Goal: Task Accomplishment & Management: Complete application form

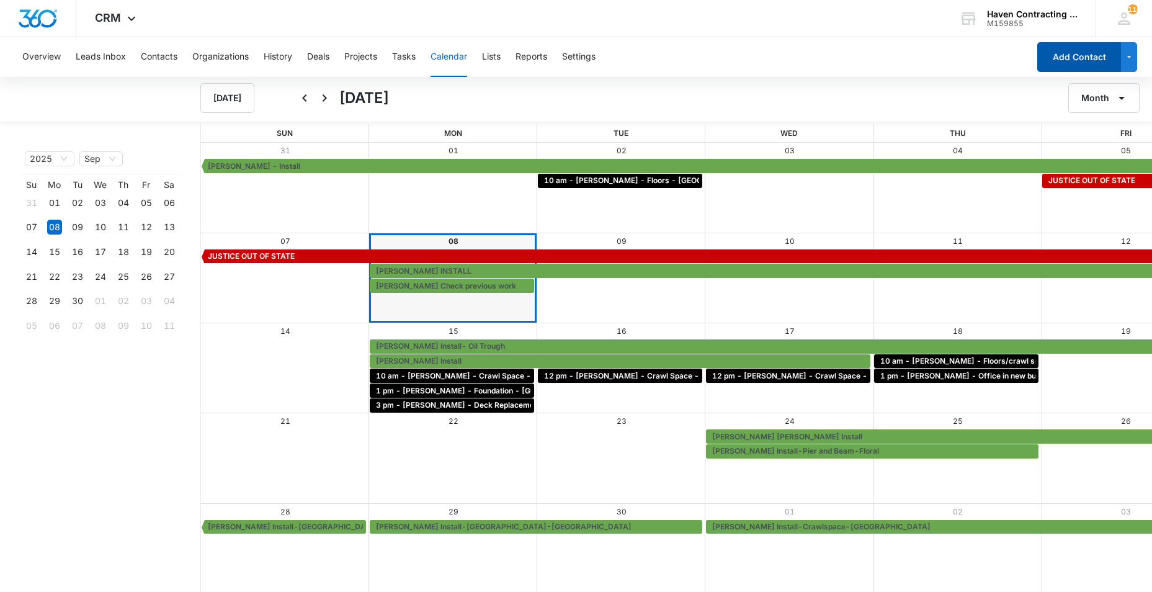
click at [1074, 59] on button "Add Contact" at bounding box center [1080, 57] width 84 height 30
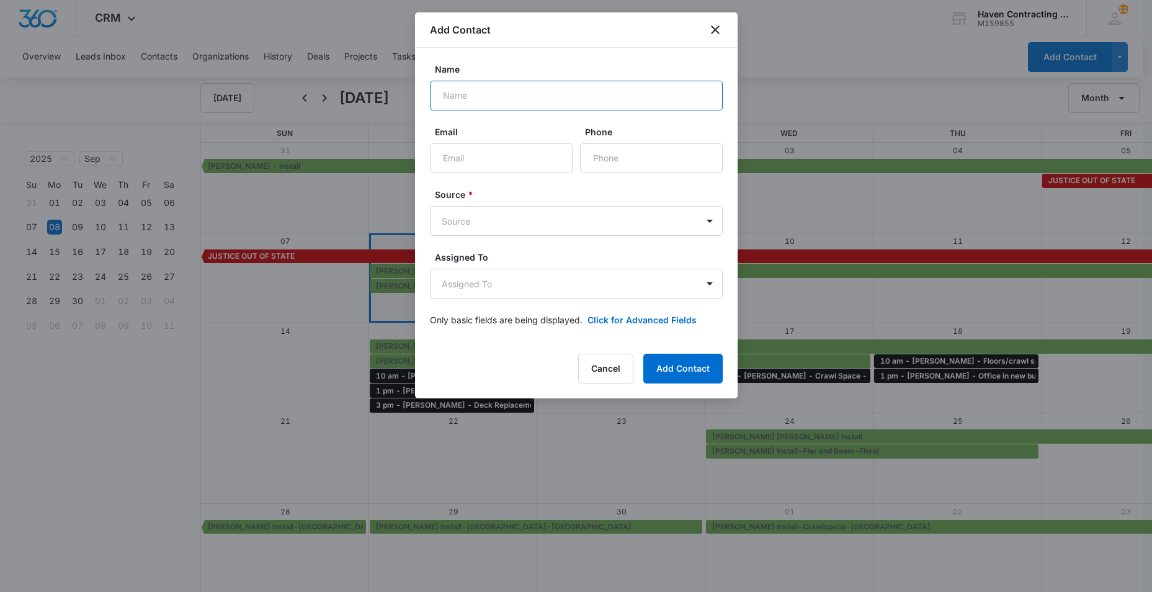
click at [448, 99] on input "Name" at bounding box center [576, 96] width 293 height 30
type input "[PERSON_NAME]"
click at [471, 158] on input "Email" at bounding box center [501, 158] width 143 height 30
type input "[EMAIL_ADDRESS][DOMAIN_NAME]"
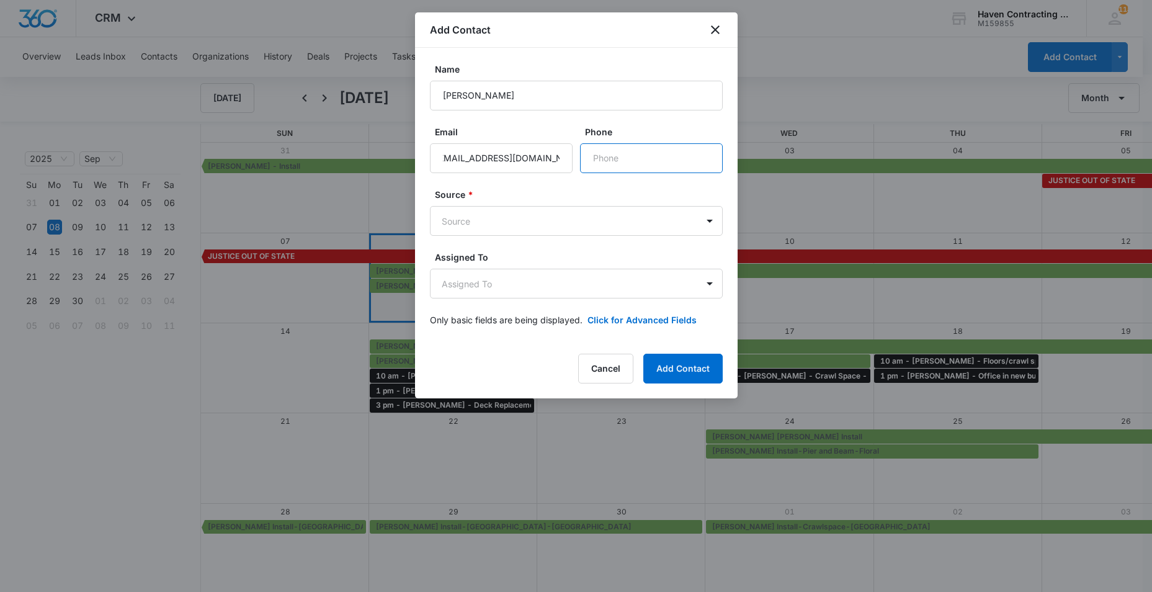
click at [609, 162] on input "Phone" at bounding box center [651, 158] width 143 height 30
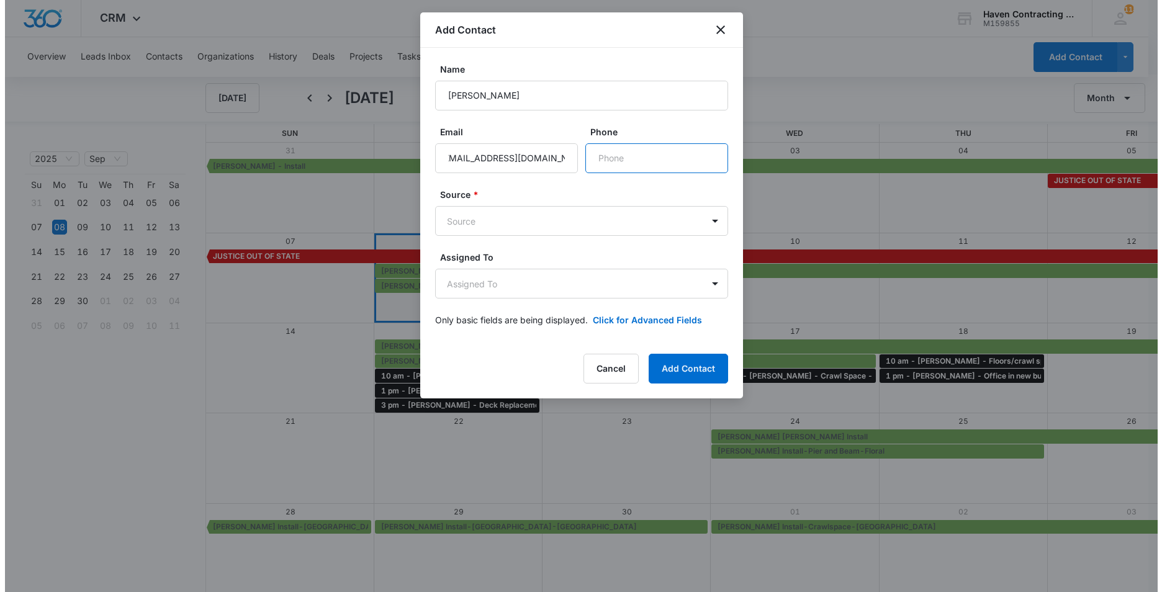
scroll to position [0, 0]
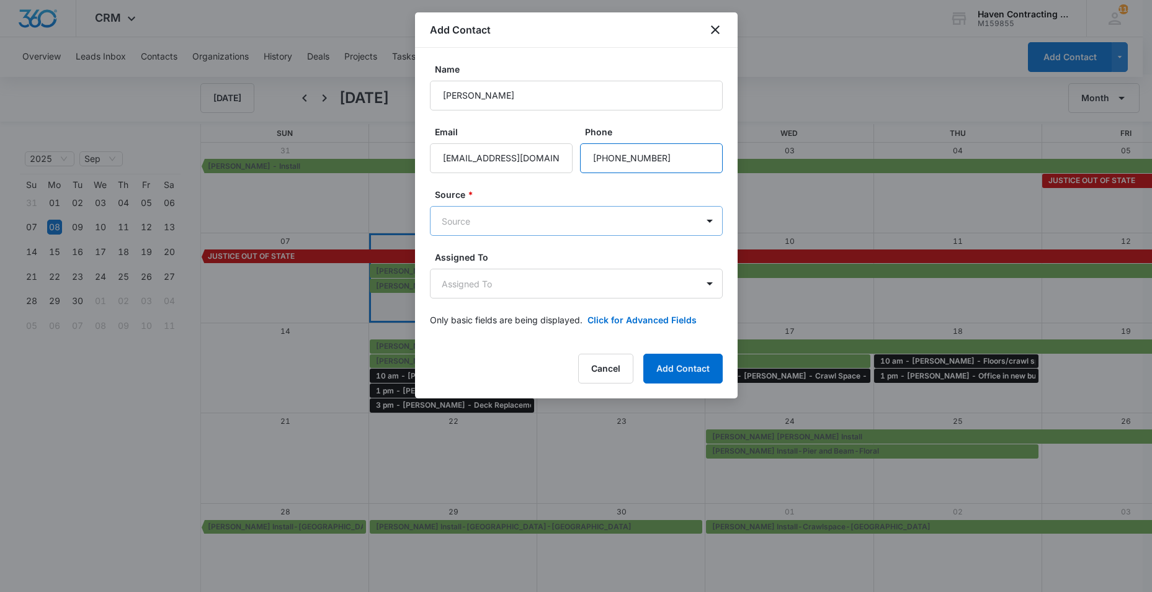
type input "[PHONE_NUMBER]"
click at [469, 217] on body "CRM Apps Reputation Websites Forms CRM Email Social Ads Intelligence Brand Sett…" at bounding box center [576, 296] width 1152 height 593
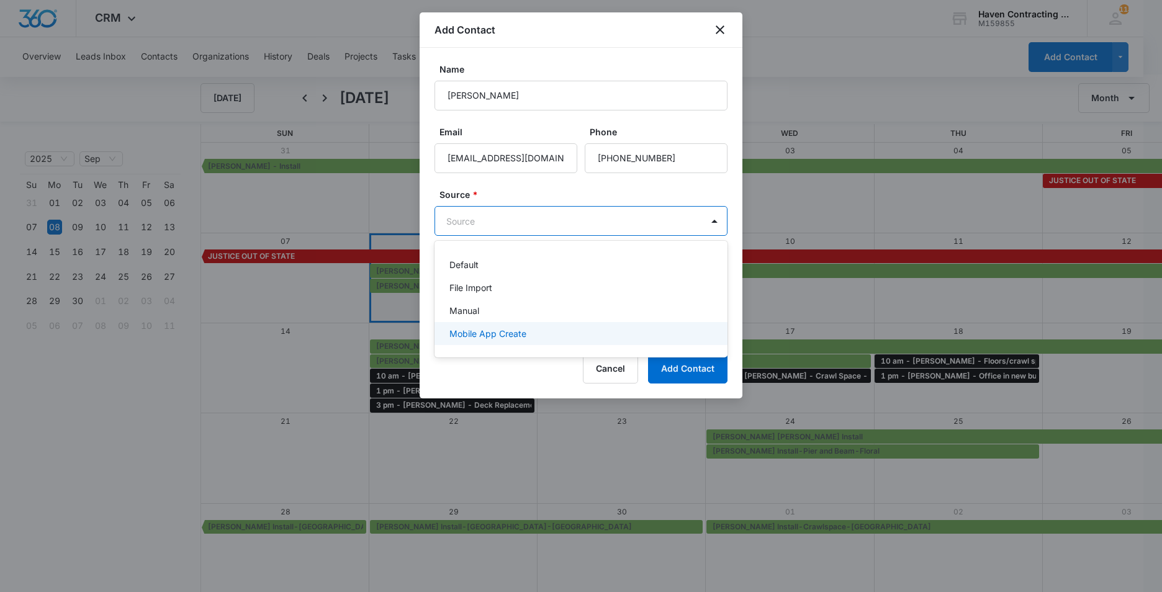
click at [458, 334] on p "Mobile App Create" at bounding box center [487, 333] width 77 height 13
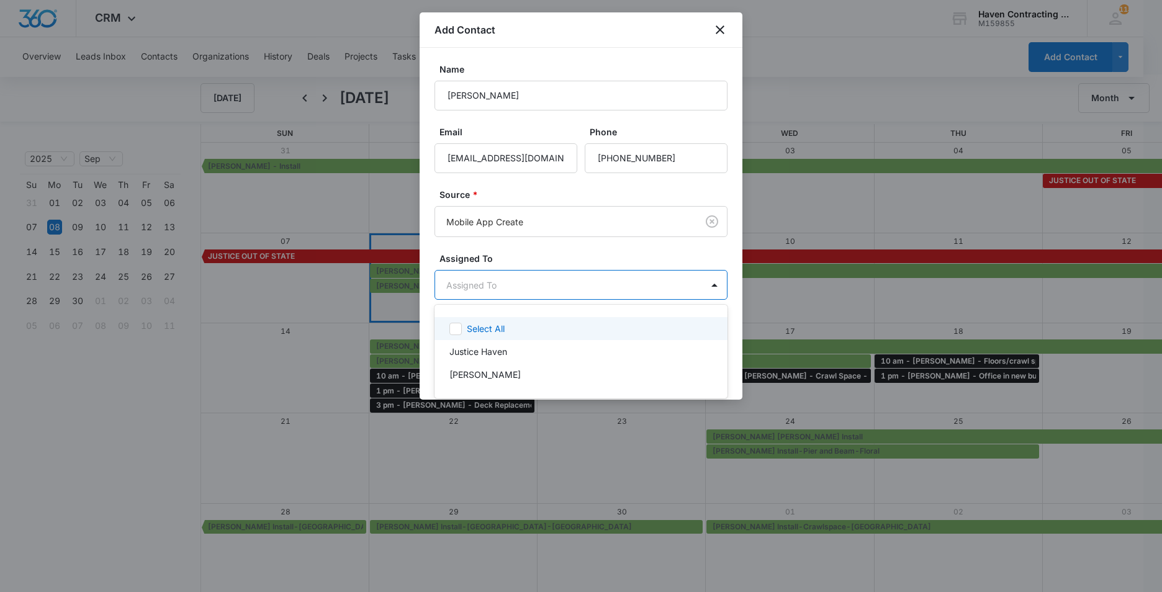
click at [434, 290] on body "CRM Apps Reputation Websites Forms CRM Email Social Ads Intelligence Brand Sett…" at bounding box center [581, 296] width 1162 height 592
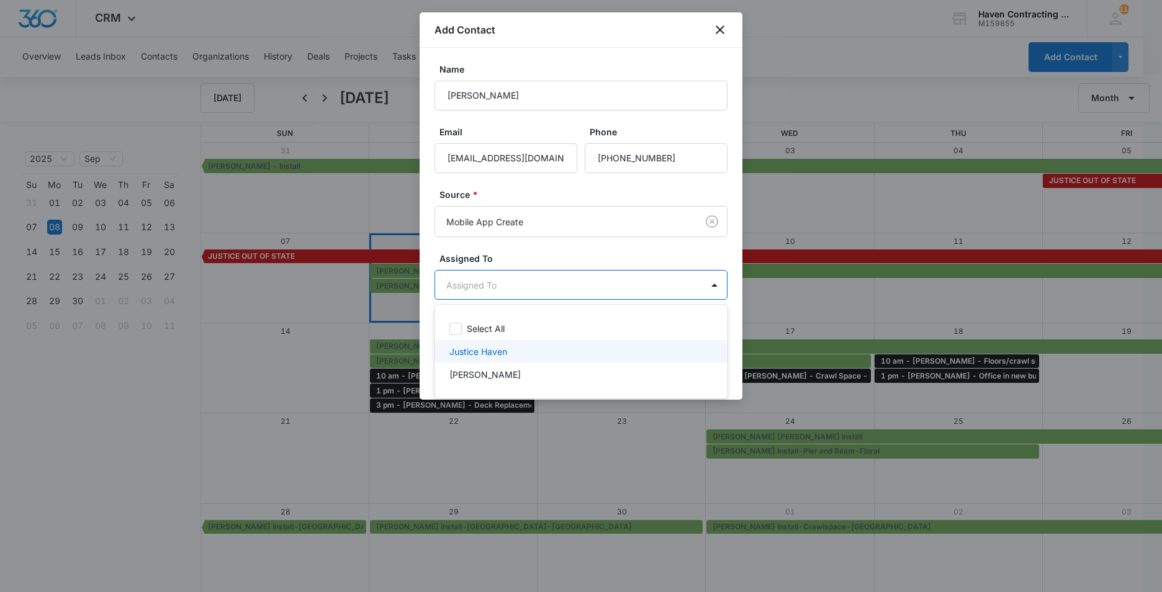
click at [458, 350] on p "Justice Haven" at bounding box center [478, 351] width 58 height 13
click at [426, 332] on div at bounding box center [581, 296] width 1162 height 592
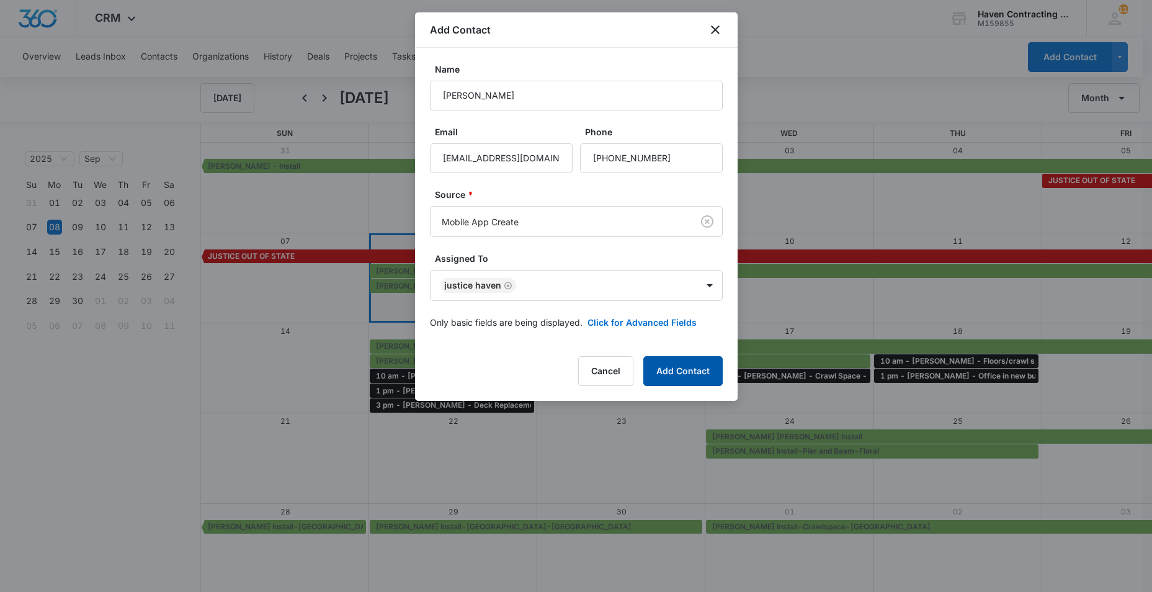
click at [678, 374] on button "Add Contact" at bounding box center [683, 371] width 79 height 30
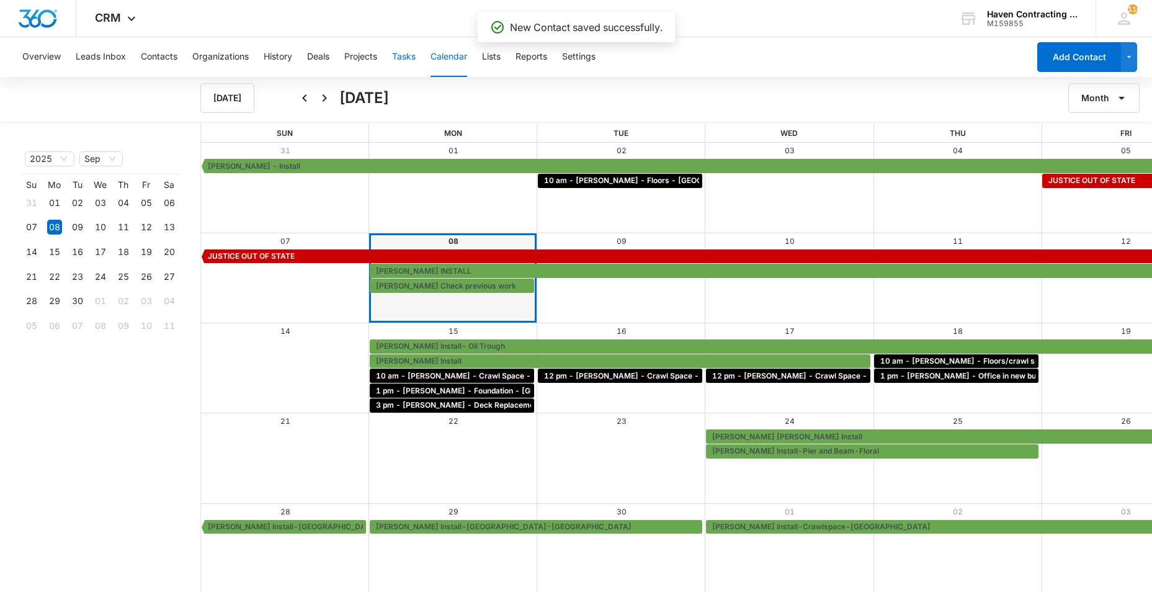
click at [403, 58] on button "Tasks" at bounding box center [404, 57] width 24 height 40
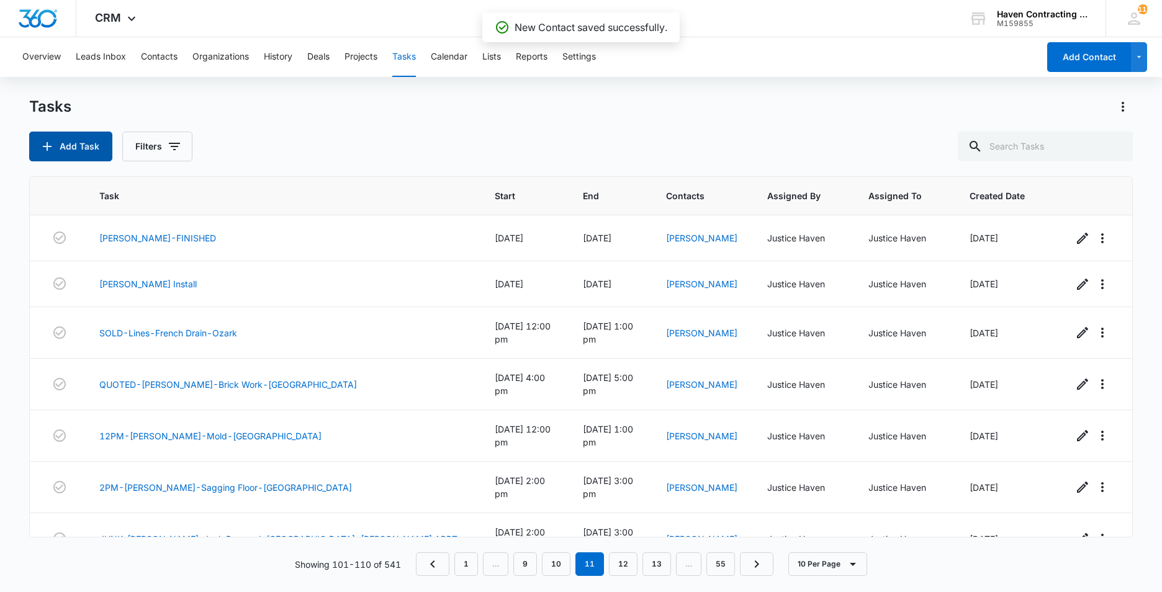
click at [62, 153] on button "Add Task" at bounding box center [70, 147] width 83 height 30
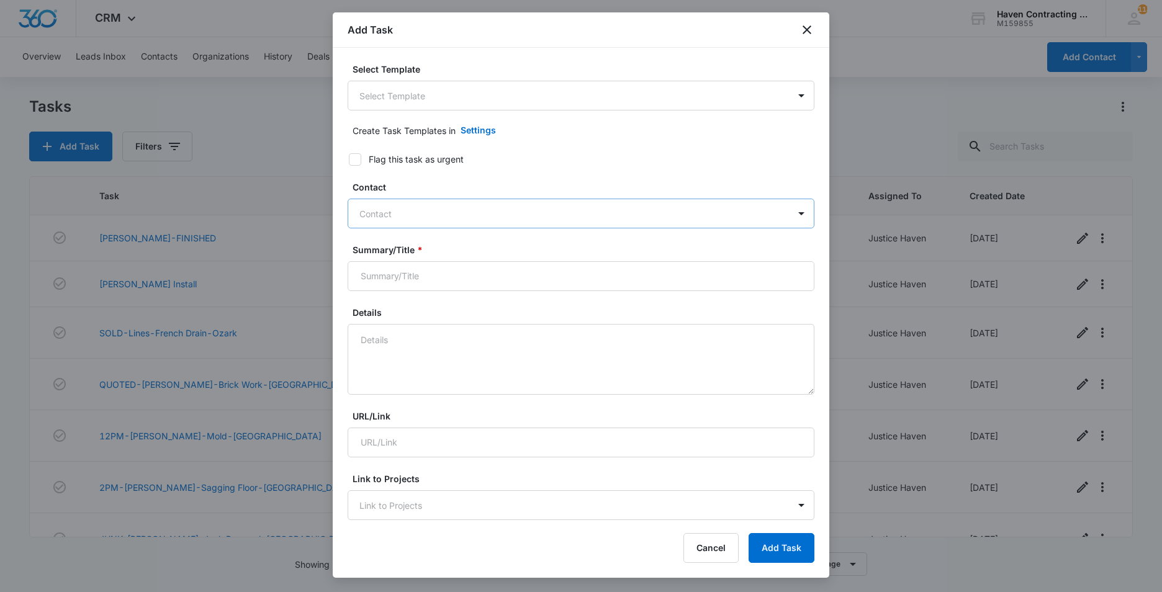
click at [366, 218] on div at bounding box center [573, 214] width 428 height 16
type input "[PERSON_NAME]"
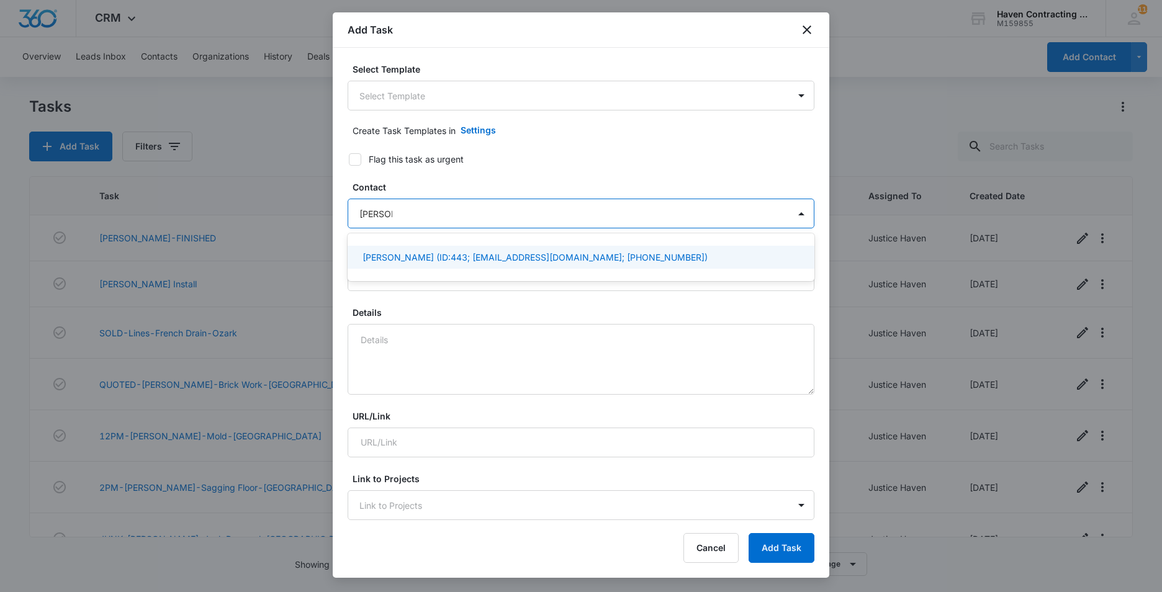
click at [379, 255] on p "[PERSON_NAME] (ID:443; [EMAIL_ADDRESS][DOMAIN_NAME]; [PHONE_NUMBER])" at bounding box center [534, 257] width 345 height 13
click at [342, 289] on div "Select Template Select Template Create Task Templates in Settings Flag this tas…" at bounding box center [581, 284] width 496 height 473
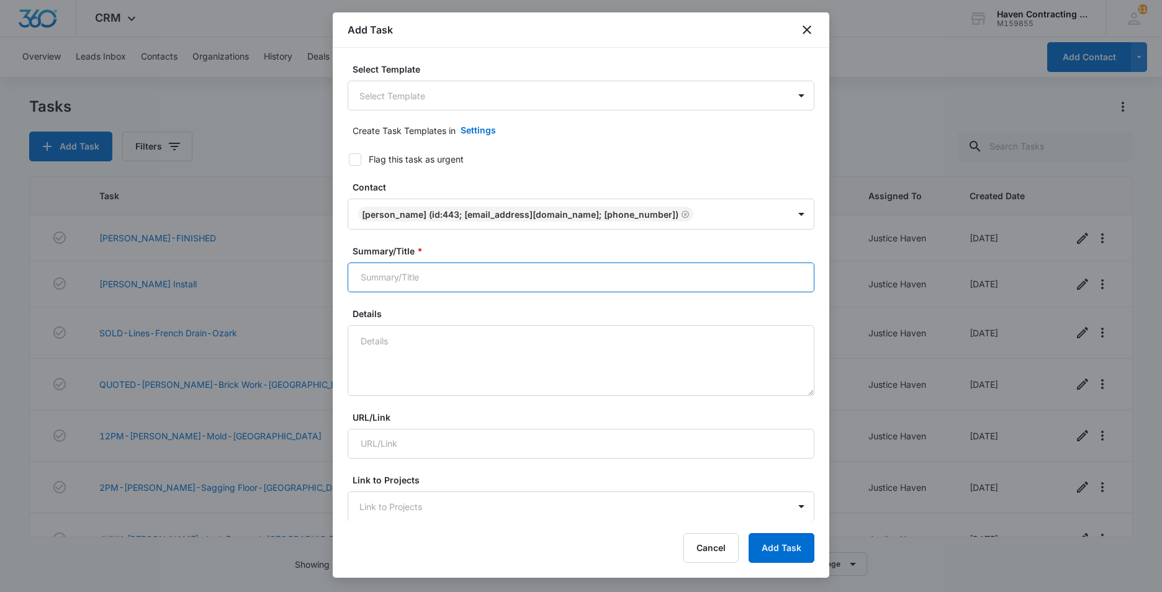
drag, startPoint x: 369, startPoint y: 278, endPoint x: 376, endPoint y: 280, distance: 7.1
click at [370, 278] on input "Summary/Title *" at bounding box center [581, 278] width 467 height 30
type input "9 am - [PERSON_NAME] - Holes in floor/Leaking porch - [GEOGRAPHIC_DATA]"
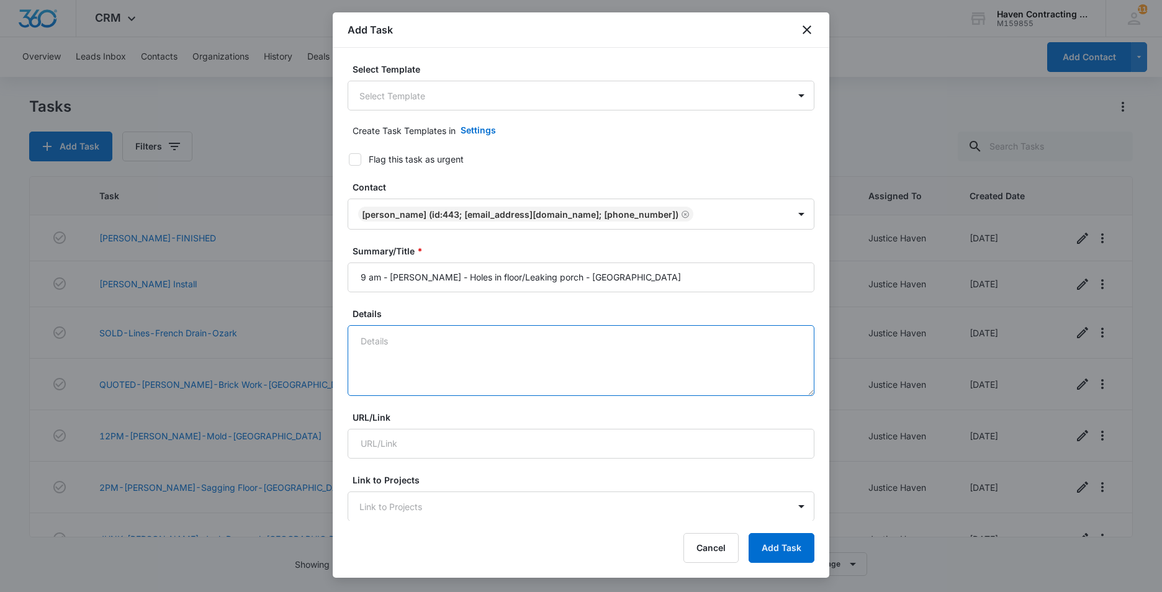
drag, startPoint x: 370, startPoint y: 336, endPoint x: 464, endPoint y: 292, distance: 103.0
click at [371, 336] on textarea "Details" at bounding box center [581, 360] width 467 height 71
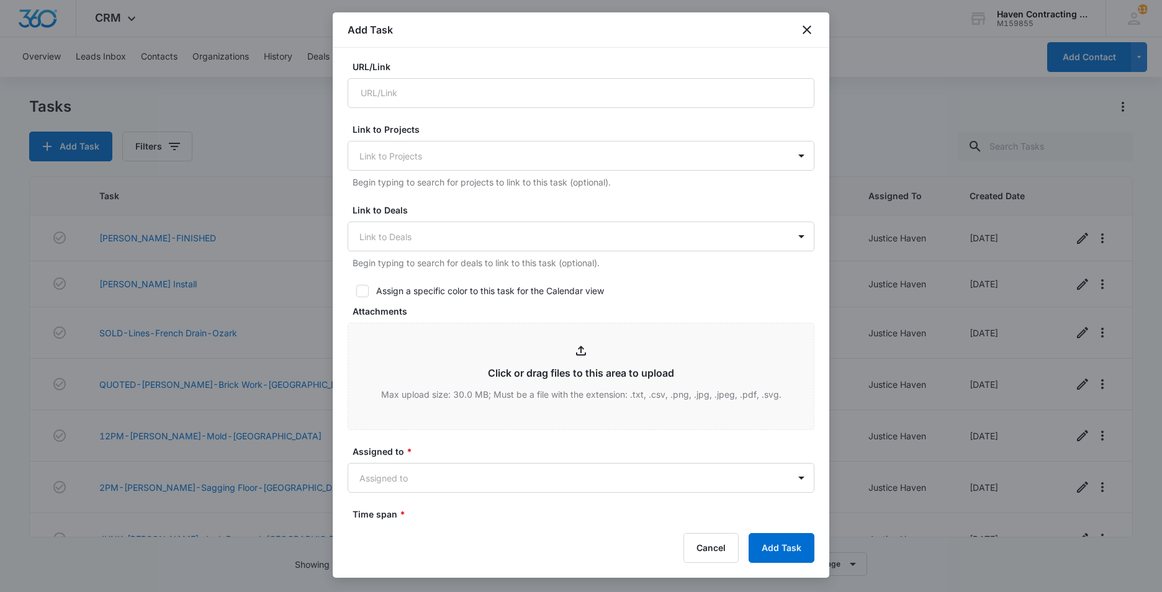
scroll to position [372, 0]
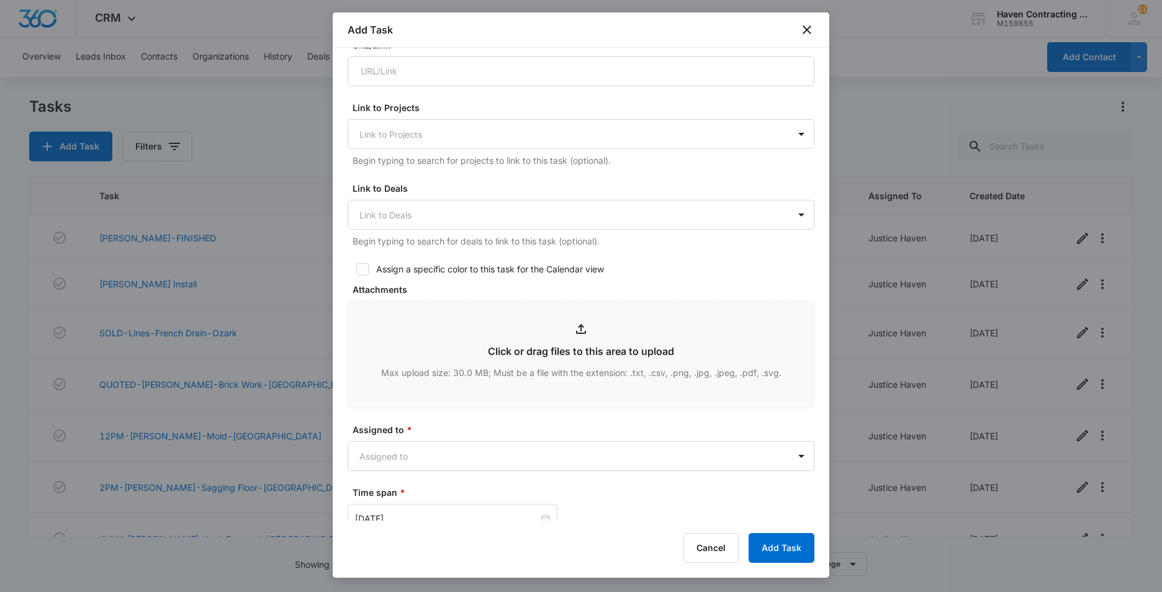
type textarea "[PERSON_NAME] [STREET_ADDRESS] [GEOGRAPHIC_DATA] [PHONE_NUMBER] [EMAIL_ADDRESS]…"
click at [364, 267] on icon at bounding box center [362, 269] width 11 height 11
click at [356, 267] on input "Assign a specific color to this task for the Calendar view" at bounding box center [352, 269] width 9 height 9
checkbox input "true"
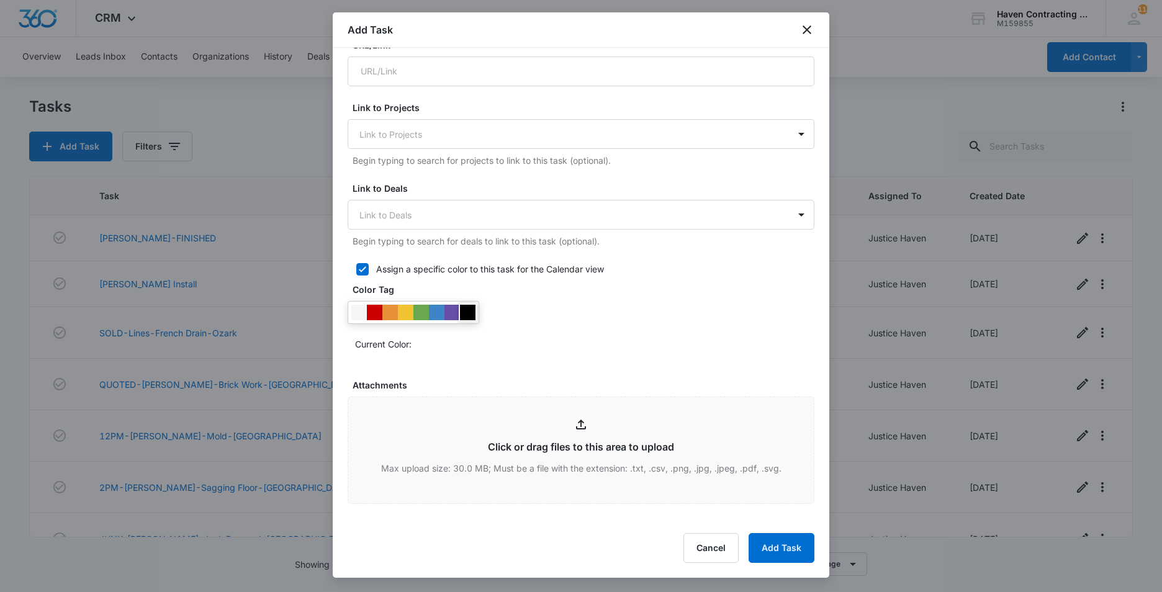
click at [469, 312] on div at bounding box center [468, 313] width 16 height 16
click at [339, 420] on div "Select Template Select Template Create Task Templates in Settings Flag this tas…" at bounding box center [581, 284] width 496 height 473
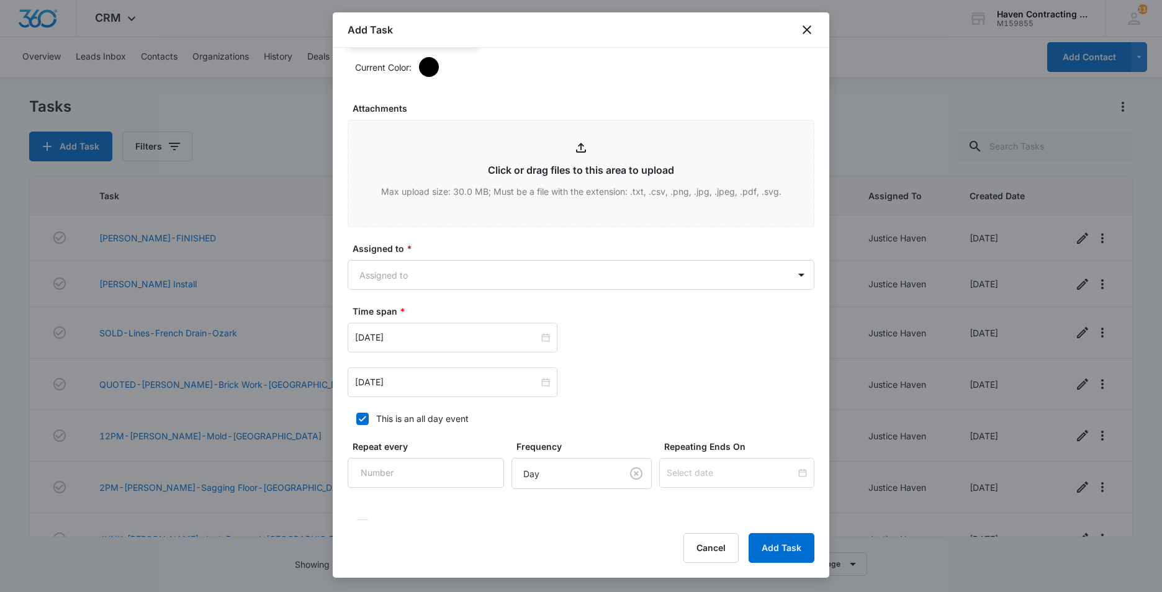
scroll to position [683, 0]
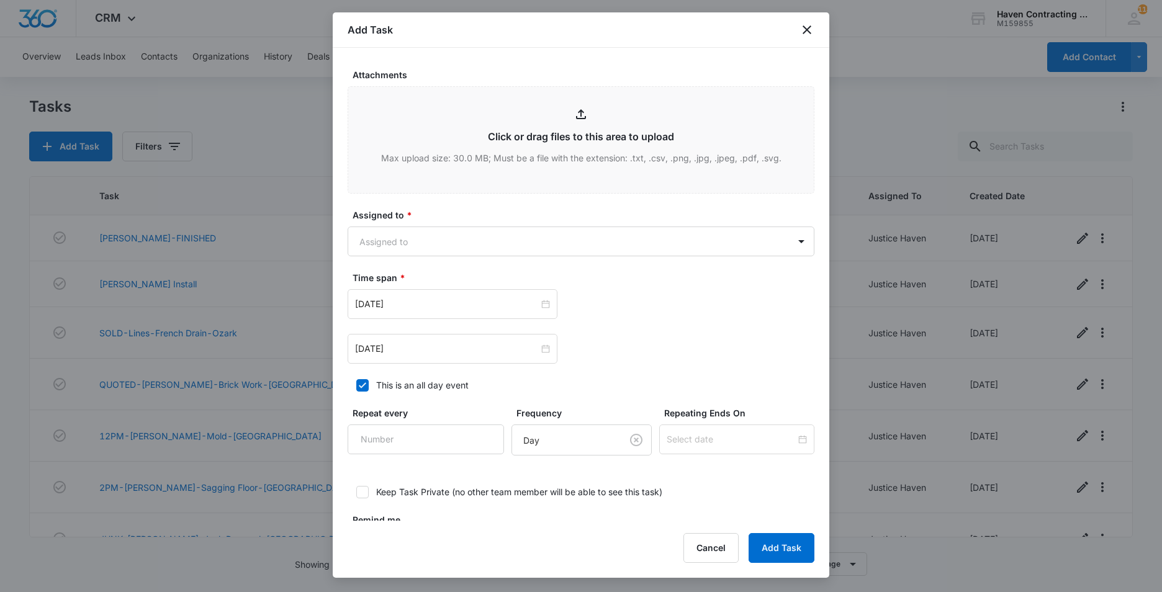
click at [364, 387] on icon at bounding box center [362, 385] width 11 height 11
click at [356, 387] on input "This is an all day event" at bounding box center [352, 385] width 9 height 9
checkbox input "false"
click at [407, 305] on input "[DATE]" at bounding box center [447, 304] width 184 height 14
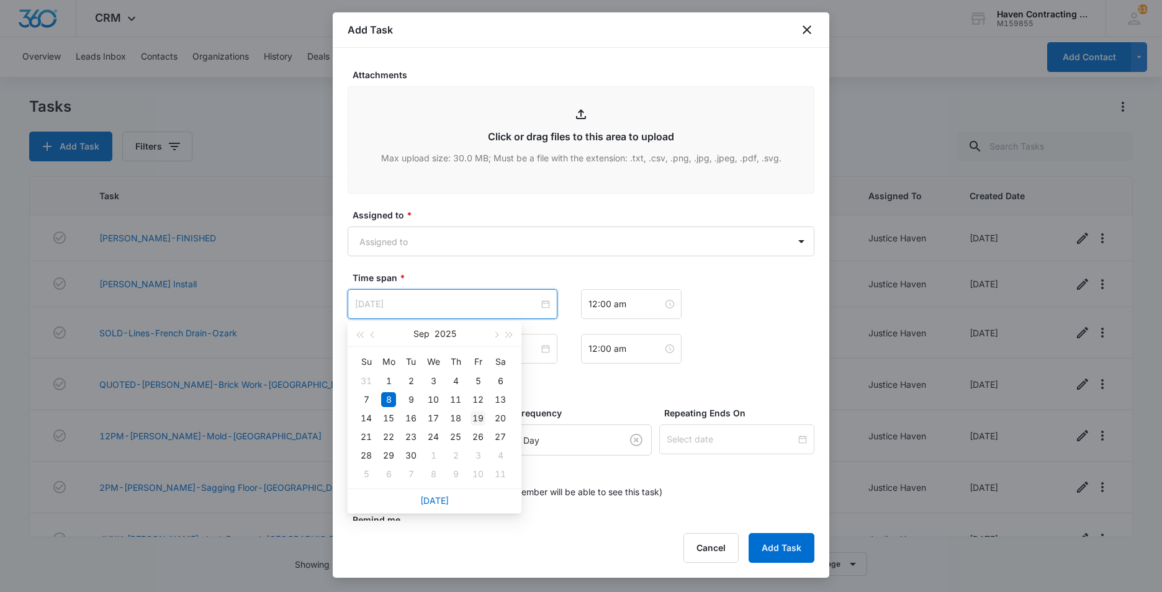
type input "[DATE]"
click at [478, 417] on div "19" at bounding box center [477, 418] width 15 height 15
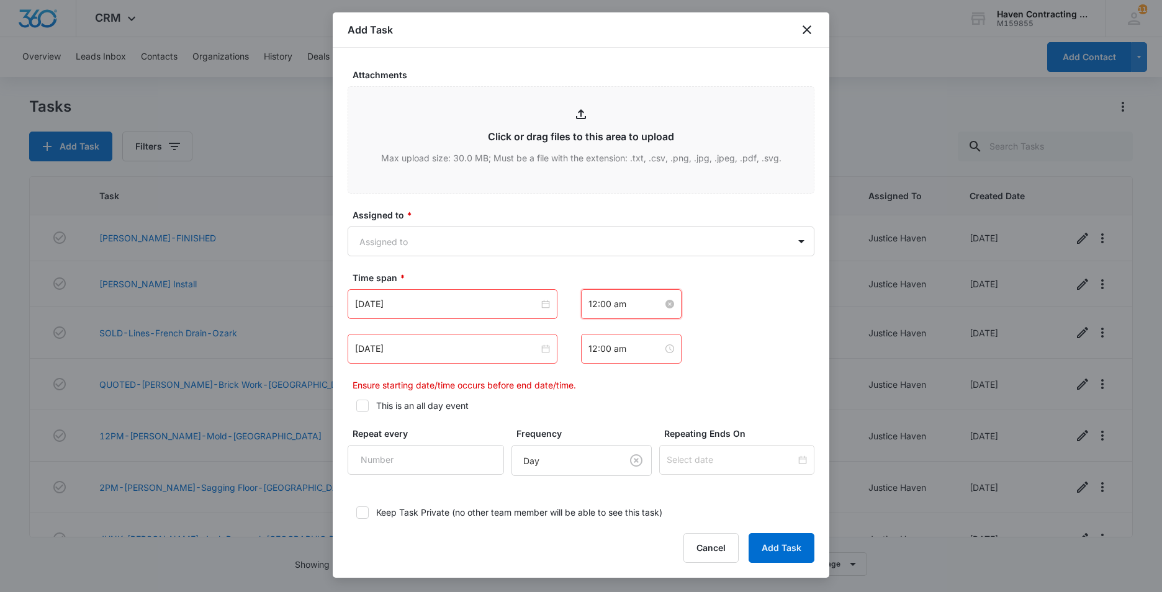
click at [626, 303] on input "12:00 am" at bounding box center [625, 304] width 74 height 14
click at [591, 365] on div "09" at bounding box center [593, 364] width 35 height 17
type input "9:00 am"
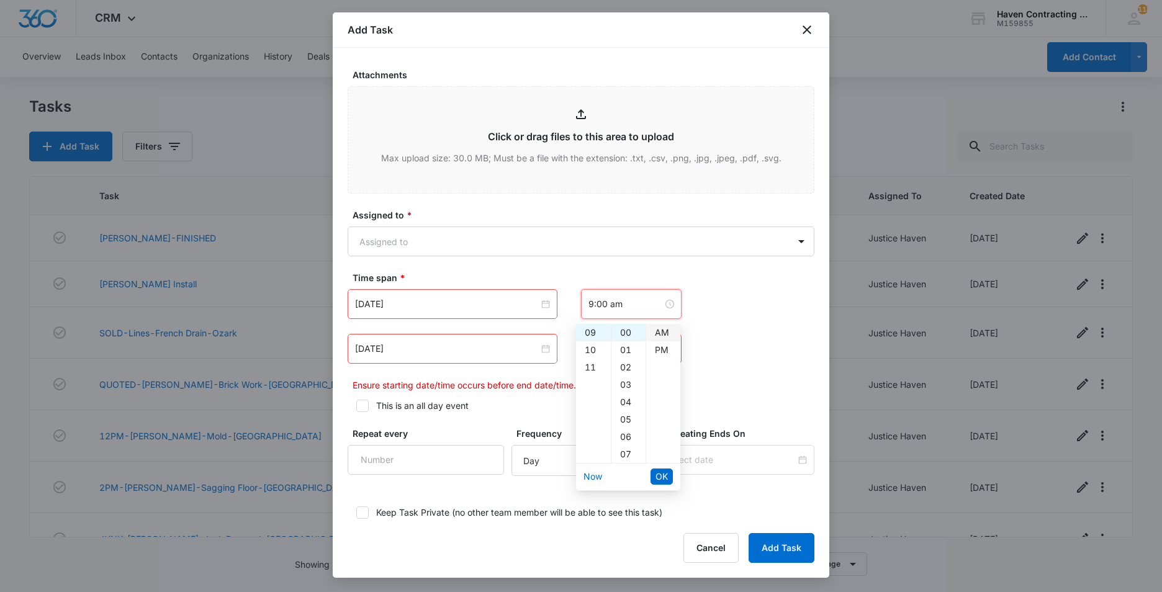
click at [667, 327] on div "AM" at bounding box center [663, 332] width 34 height 17
drag, startPoint x: 664, startPoint y: 472, endPoint x: 652, endPoint y: 472, distance: 12.4
click at [662, 472] on span "OK" at bounding box center [661, 477] width 12 height 14
click at [414, 349] on input "[DATE]" at bounding box center [447, 349] width 184 height 14
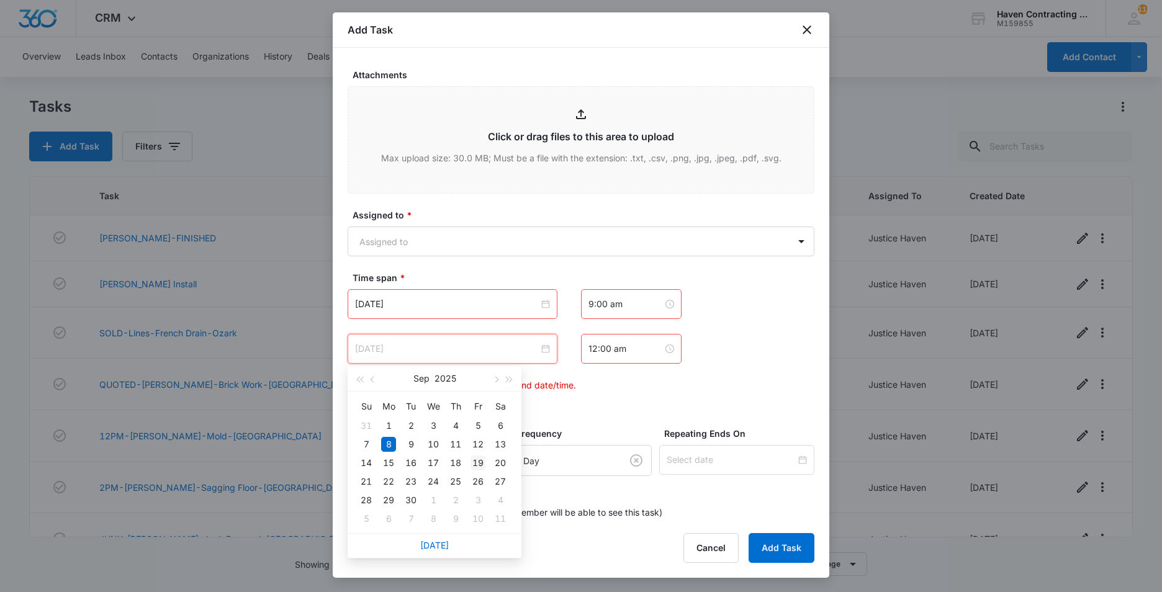
type input "[DATE]"
click at [477, 464] on div "19" at bounding box center [477, 463] width 15 height 15
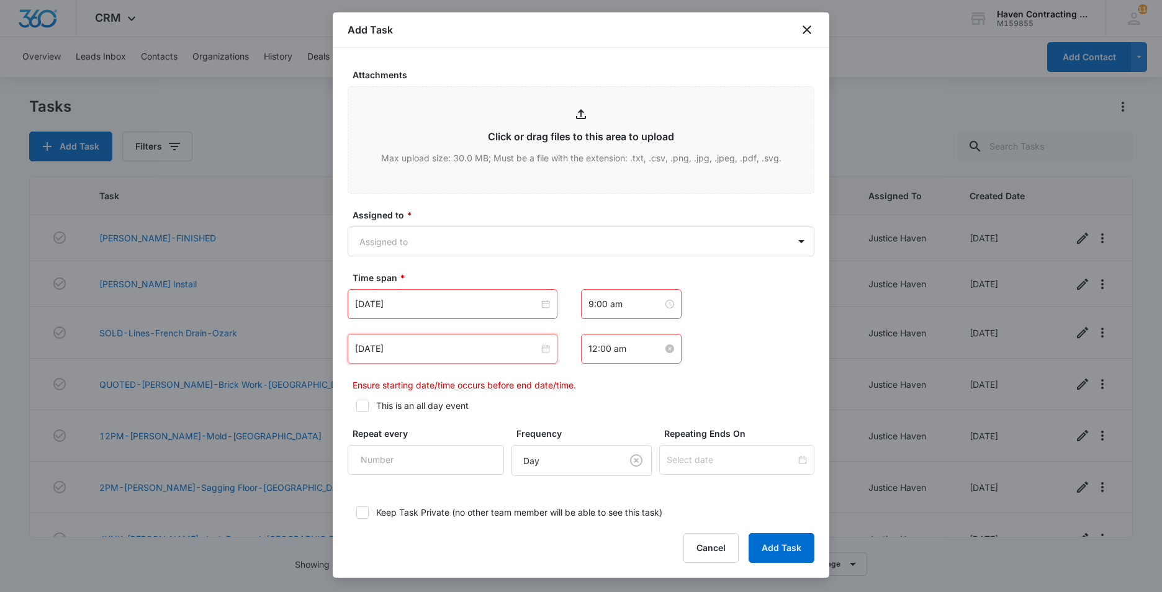
click at [628, 349] on input "12:00 am" at bounding box center [625, 349] width 74 height 14
click at [588, 424] on div "10" at bounding box center [593, 426] width 35 height 17
type input "10:00 am"
click at [660, 377] on div "AM" at bounding box center [663, 377] width 34 height 17
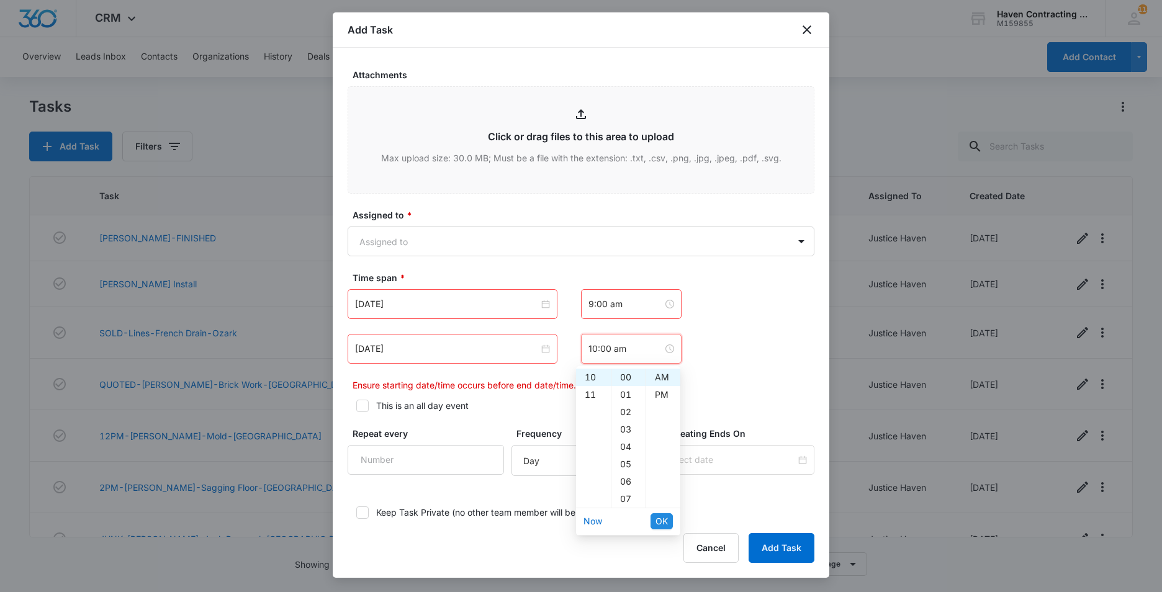
click at [658, 518] on span "OK" at bounding box center [661, 521] width 12 height 14
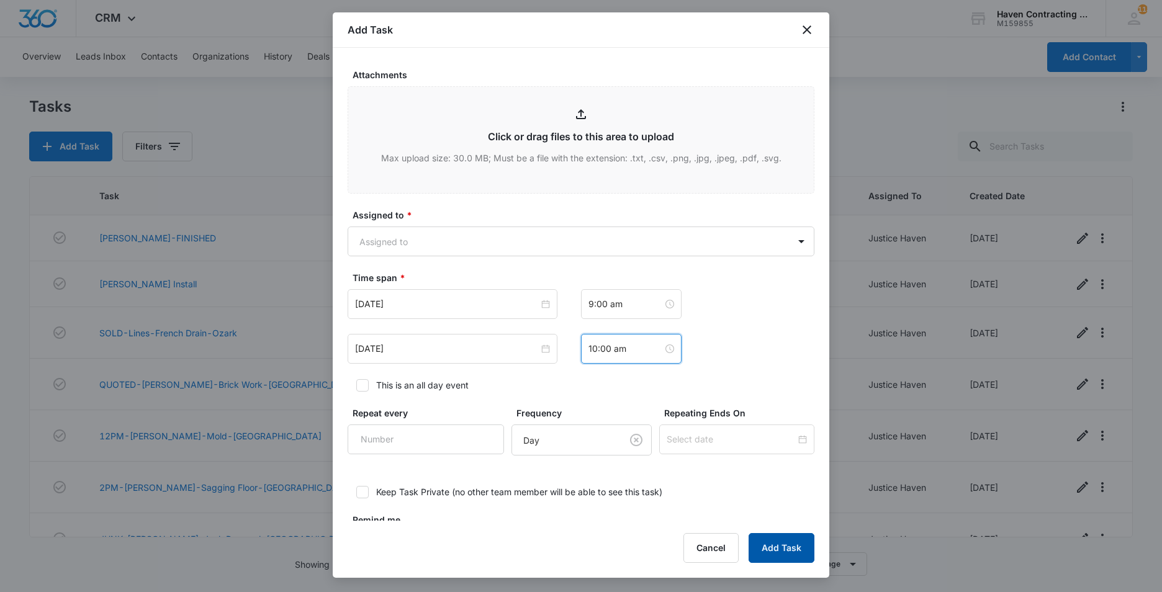
click at [776, 549] on button "Add Task" at bounding box center [781, 548] width 66 height 30
click at [359, 247] on body "CRM Apps Reputation Websites Forms CRM Email Social Ads Intelligence Brand Sett…" at bounding box center [581, 296] width 1162 height 592
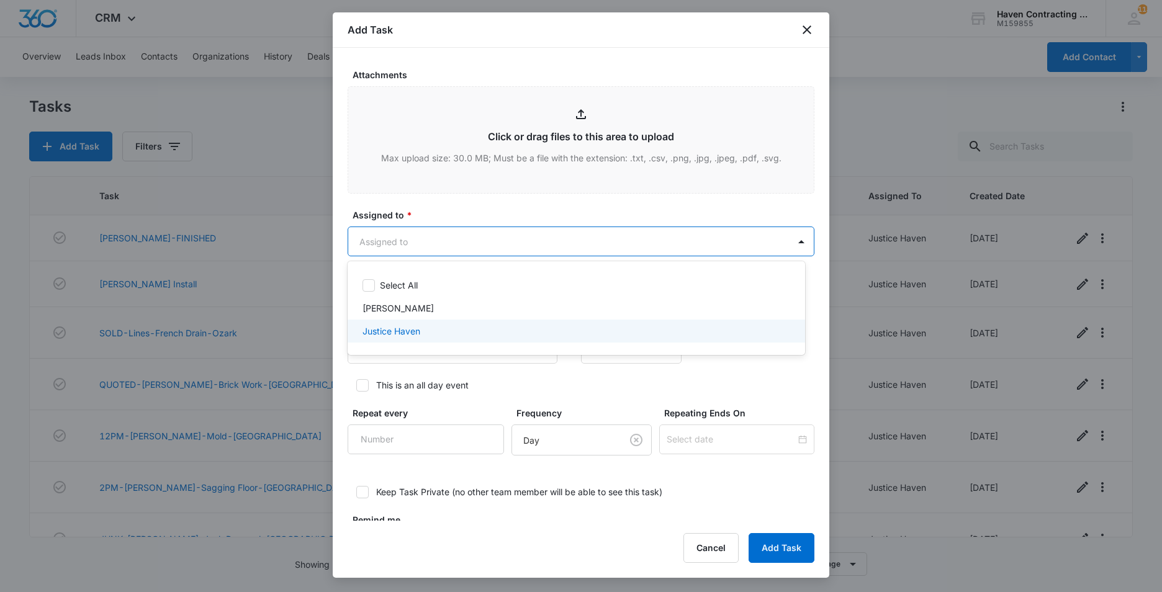
click at [369, 331] on p "Justice Haven" at bounding box center [391, 331] width 58 height 13
click at [337, 326] on div at bounding box center [581, 296] width 1162 height 592
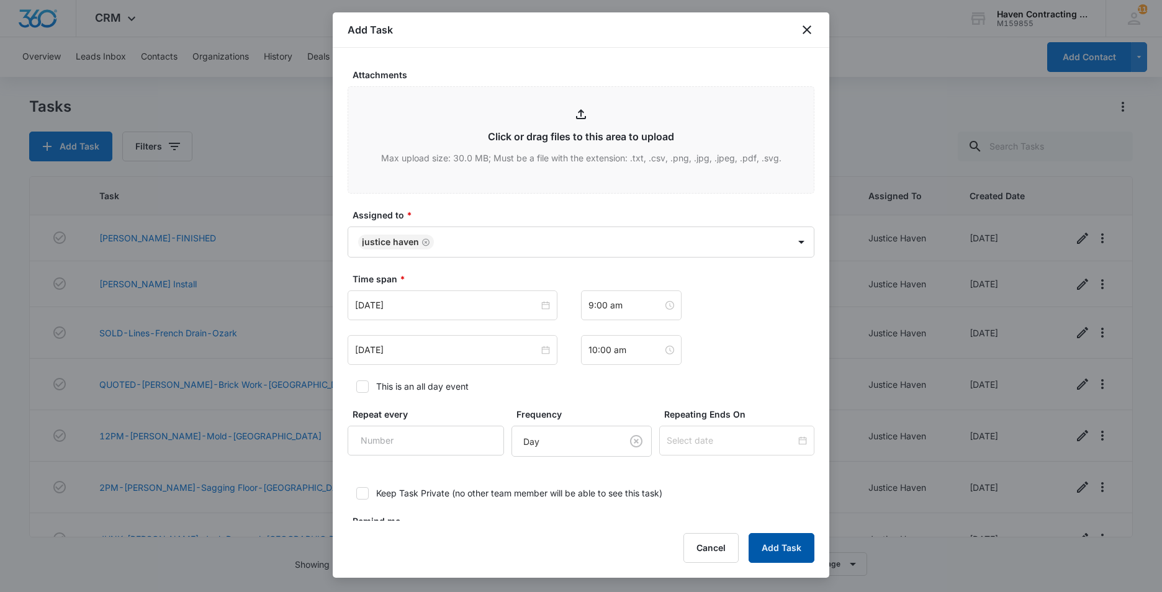
drag, startPoint x: 773, startPoint y: 547, endPoint x: 615, endPoint y: 509, distance: 162.3
click at [771, 548] on button "Add Task" at bounding box center [781, 548] width 66 height 30
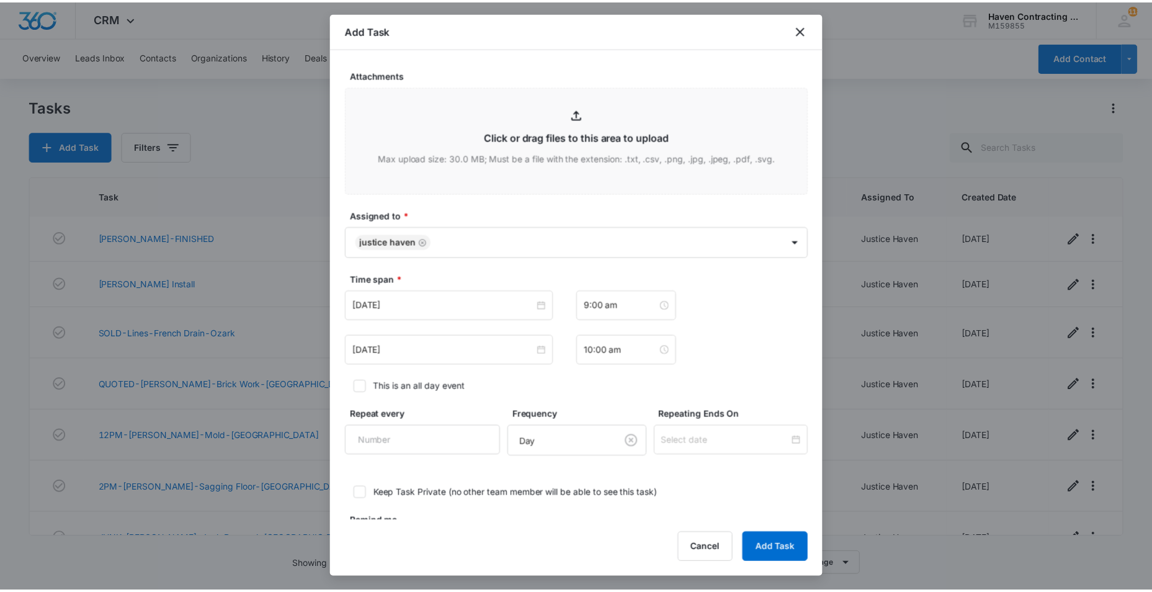
scroll to position [0, 0]
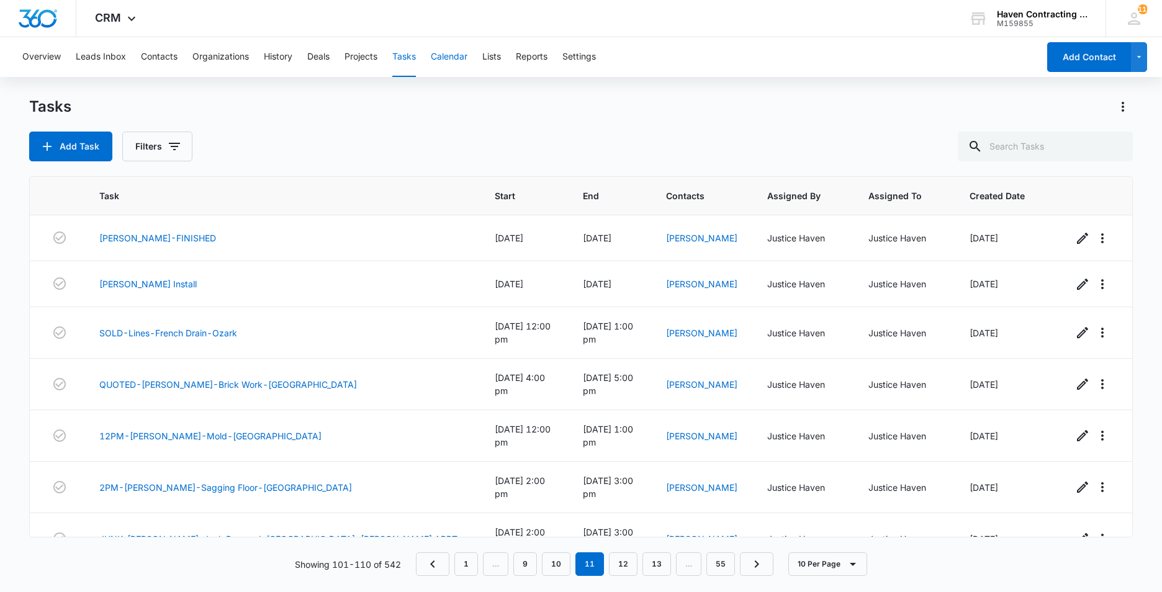
click at [455, 59] on button "Calendar" at bounding box center [449, 57] width 37 height 40
